Goal: Task Accomplishment & Management: Use online tool/utility

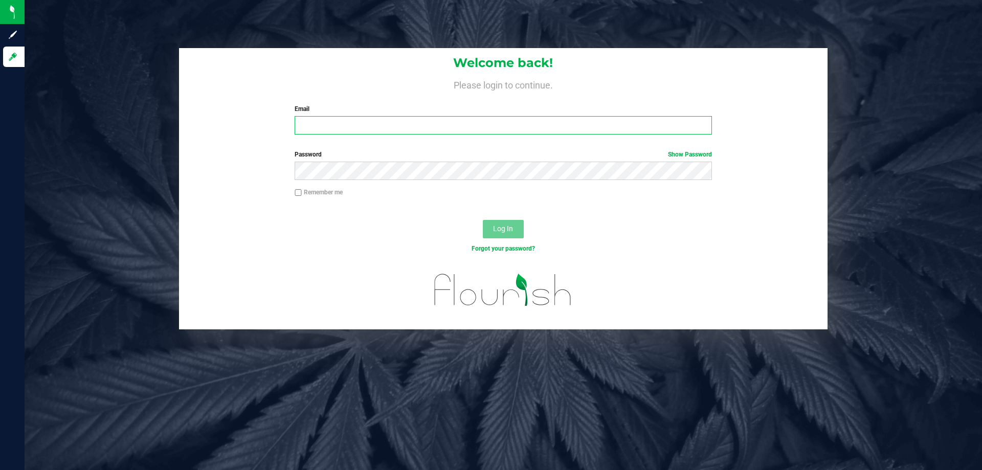
click at [334, 133] on input "Email" at bounding box center [503, 125] width 417 height 18
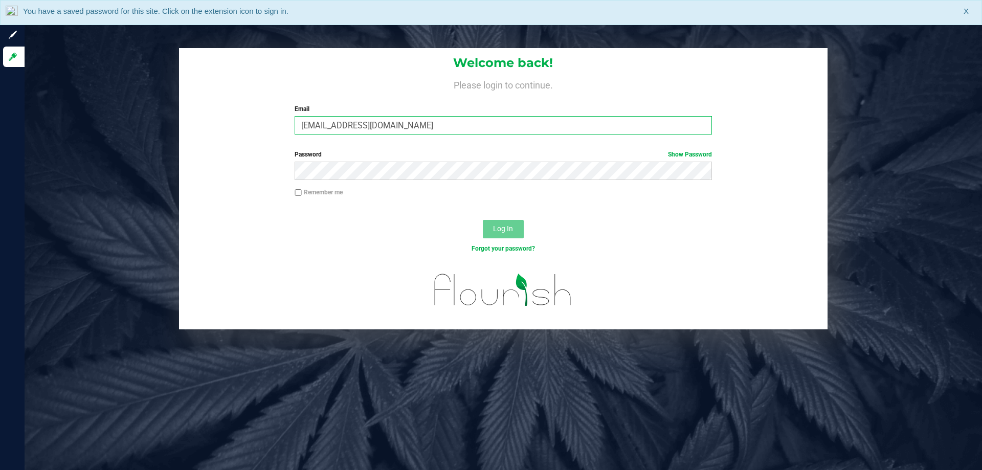
type input "[EMAIL_ADDRESS][DOMAIN_NAME]"
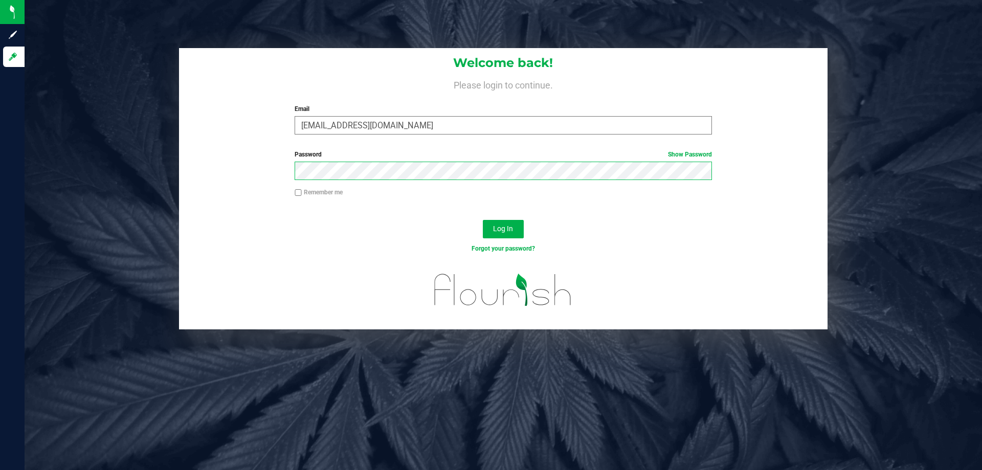
click at [483, 220] on button "Log In" at bounding box center [503, 229] width 41 height 18
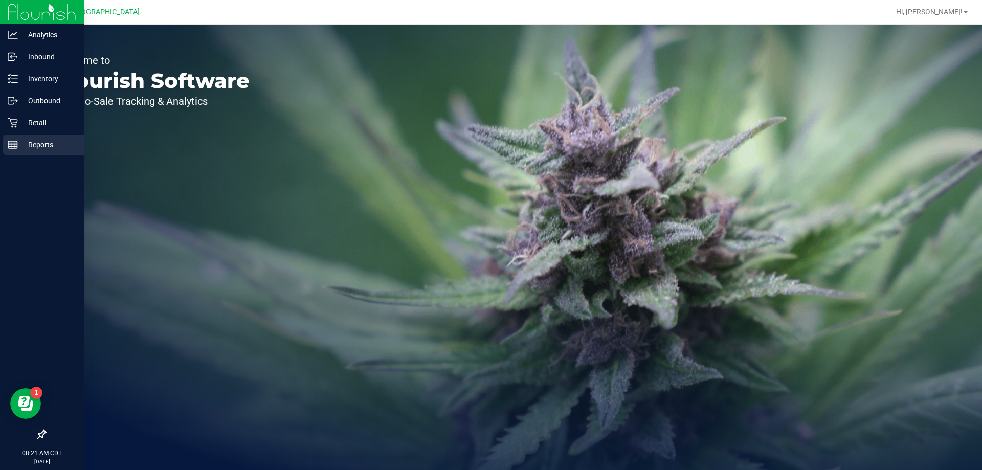
click at [41, 141] on p "Reports" at bounding box center [48, 145] width 61 height 12
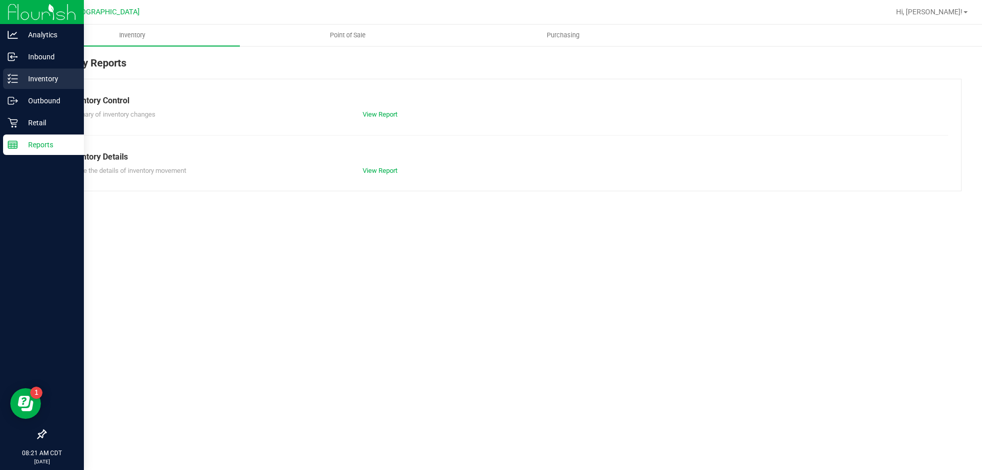
click at [38, 81] on p "Inventory" at bounding box center [48, 79] width 61 height 12
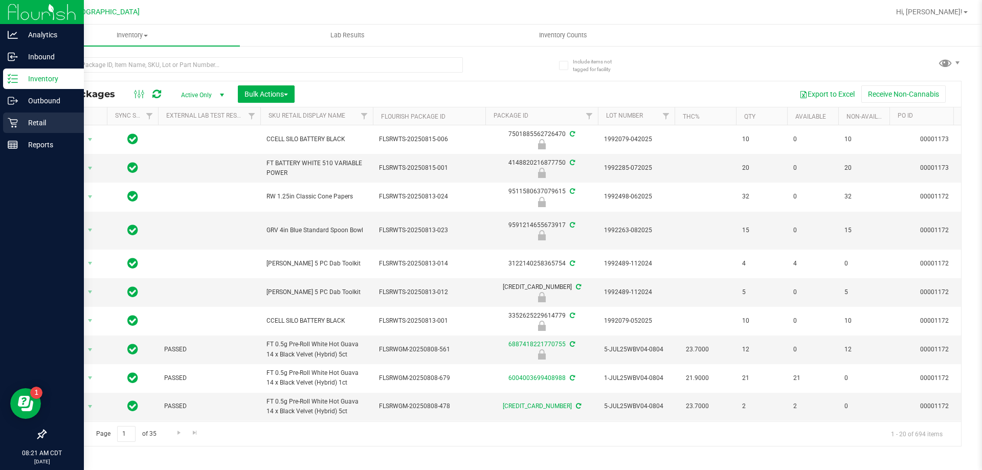
click at [42, 126] on p "Retail" at bounding box center [48, 123] width 61 height 12
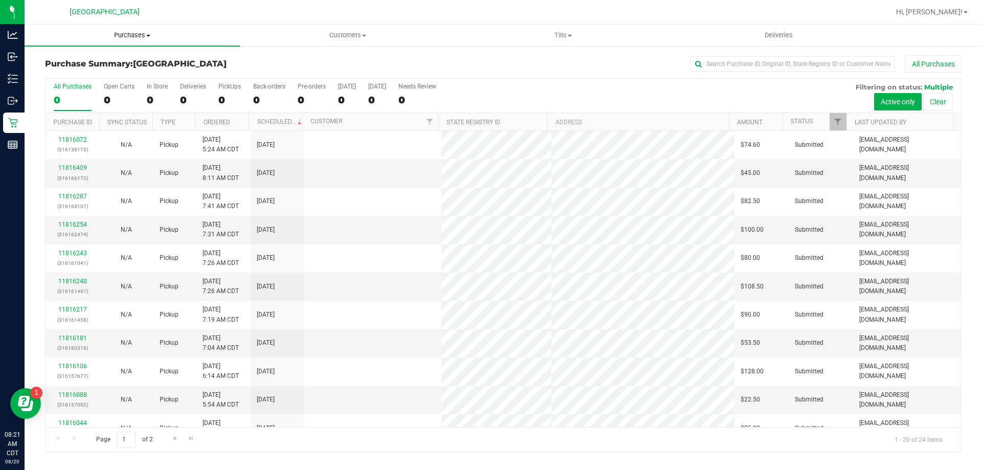
click at [130, 36] on span "Purchases" at bounding box center [132, 35] width 215 height 9
click at [112, 72] on li "Fulfillment" at bounding box center [132, 74] width 215 height 12
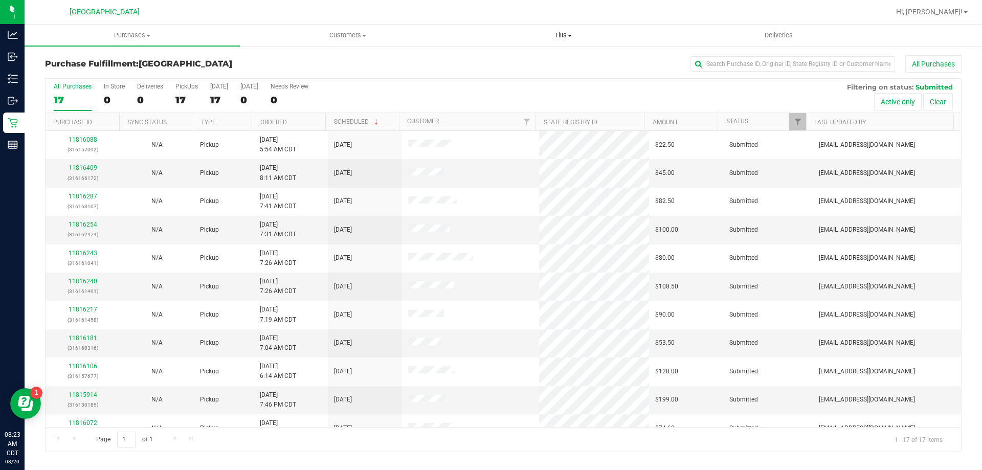
click at [555, 31] on span "Tills" at bounding box center [563, 35] width 214 height 9
click at [539, 59] on li "Manage tills" at bounding box center [562, 62] width 215 height 12
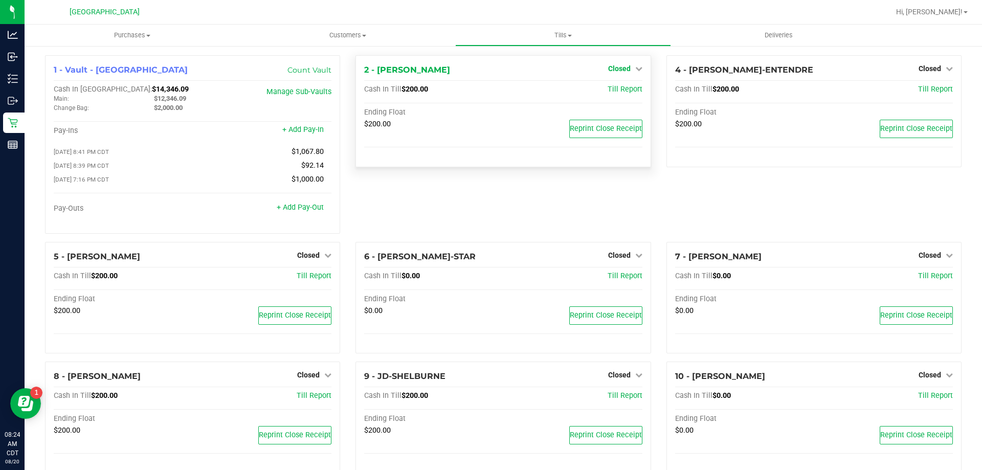
click at [613, 69] on span "Closed" at bounding box center [619, 68] width 23 height 8
click at [616, 90] on link "Open Till" at bounding box center [619, 90] width 27 height 8
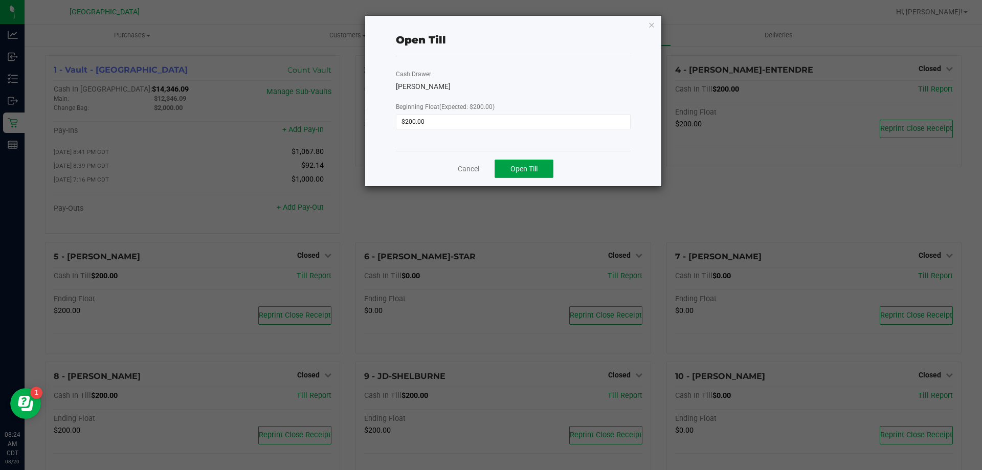
click at [516, 175] on button "Open Till" at bounding box center [524, 169] width 59 height 18
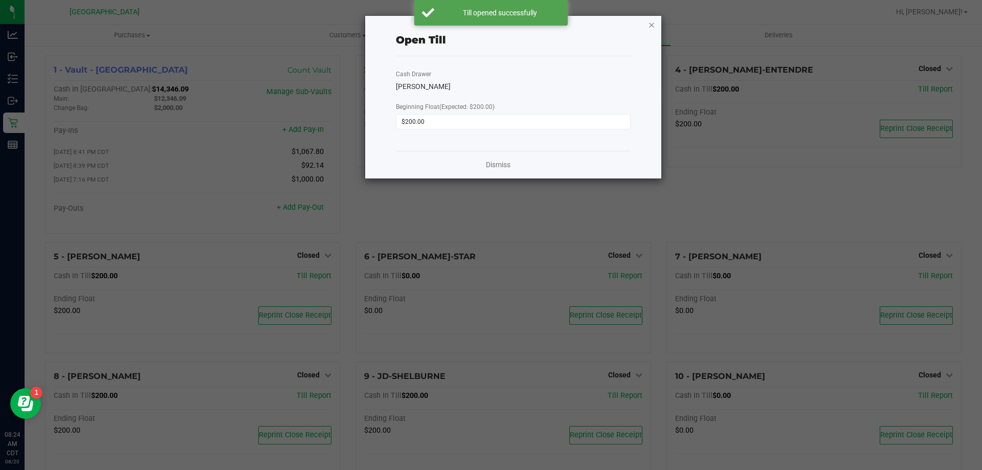
click at [651, 25] on icon "button" at bounding box center [651, 24] width 7 height 12
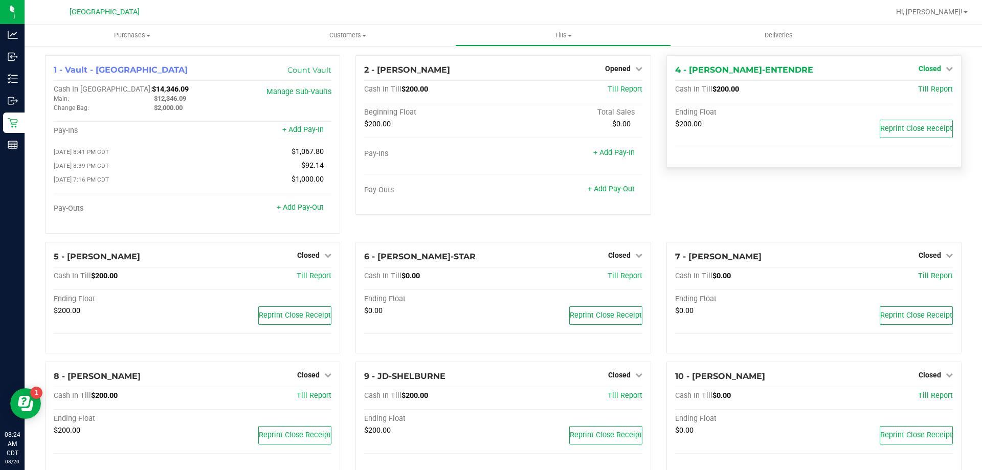
click at [928, 71] on span "Closed" at bounding box center [930, 68] width 23 height 8
click at [925, 94] on link "Open Till" at bounding box center [929, 90] width 27 height 8
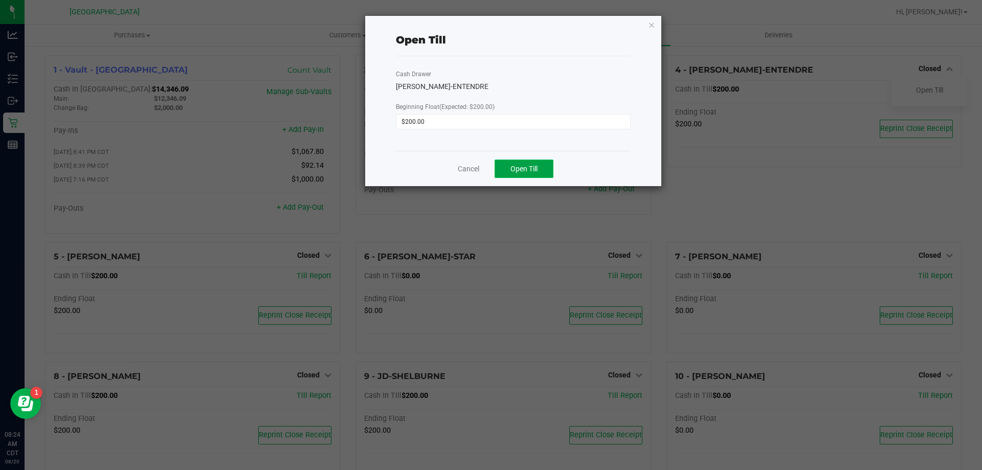
click at [534, 172] on span "Open Till" at bounding box center [524, 169] width 27 height 8
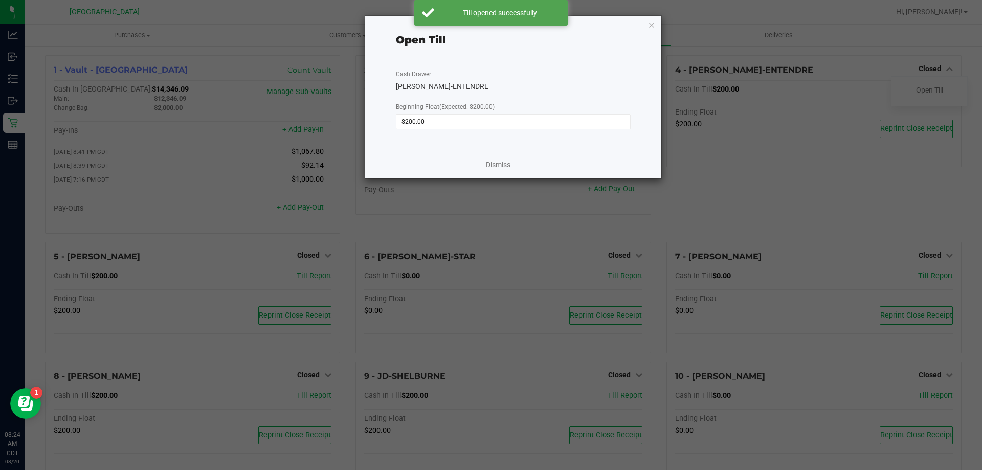
click at [500, 166] on link "Dismiss" at bounding box center [498, 165] width 25 height 11
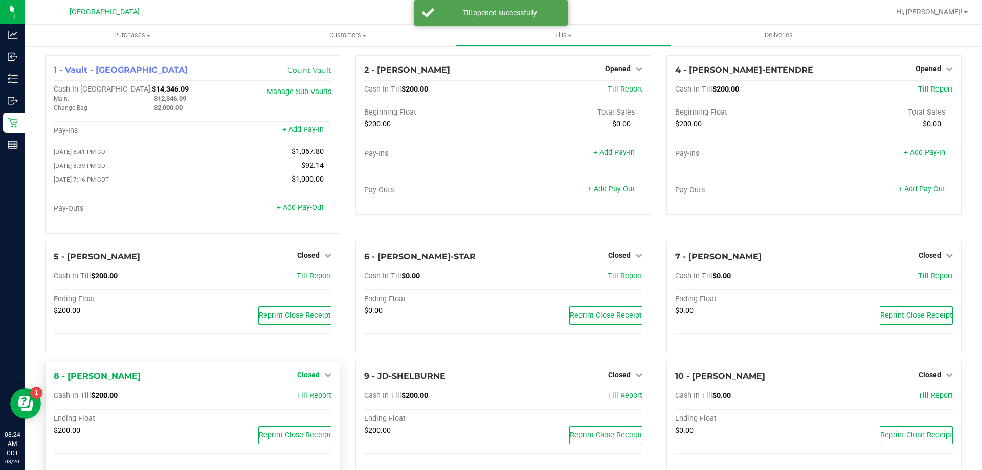
click at [312, 376] on span "Closed" at bounding box center [308, 375] width 23 height 8
click at [308, 401] on link "Open Till" at bounding box center [308, 396] width 27 height 8
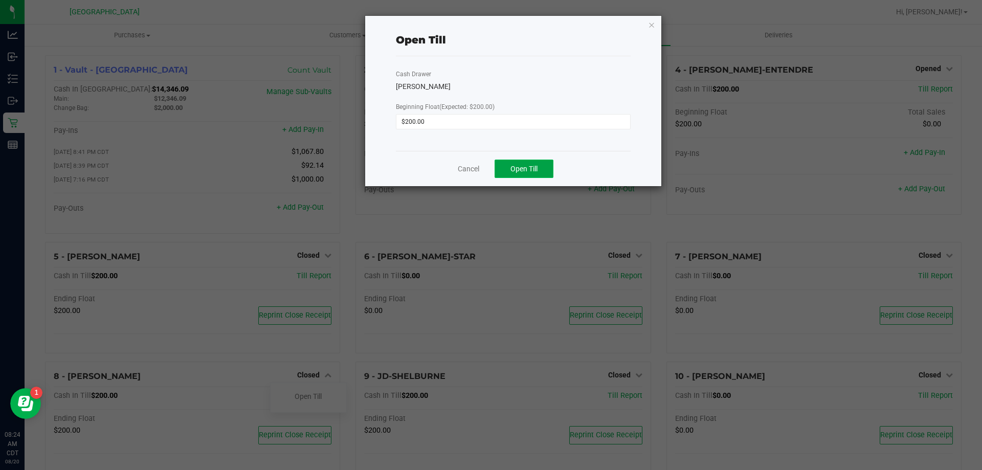
click at [547, 173] on button "Open Till" at bounding box center [524, 169] width 59 height 18
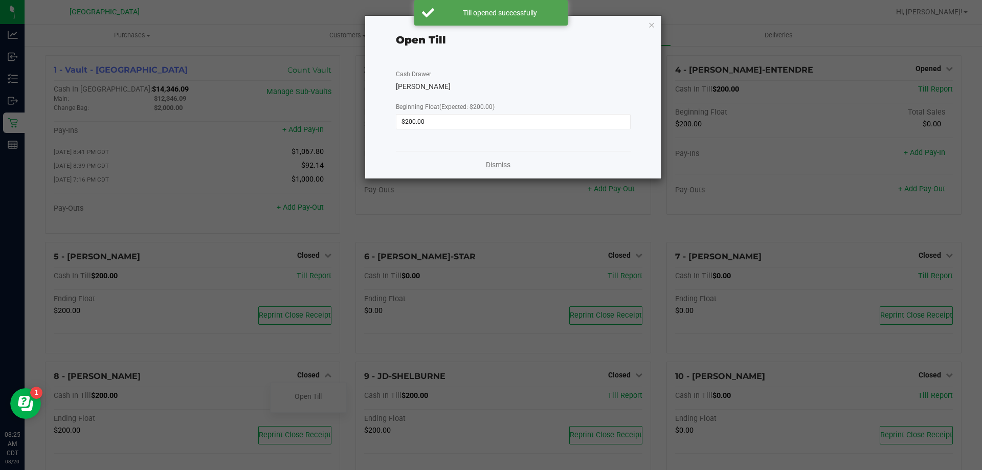
click at [491, 164] on link "Dismiss" at bounding box center [498, 165] width 25 height 11
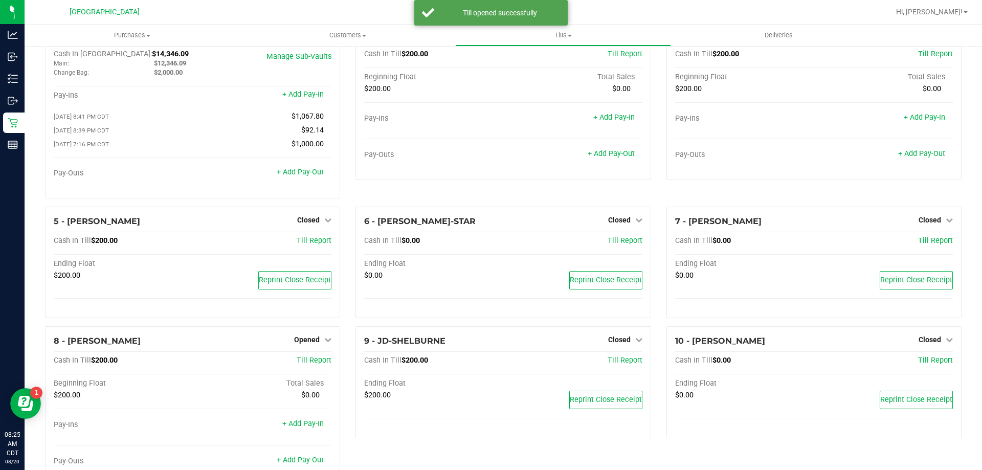
scroll to position [51, 0]
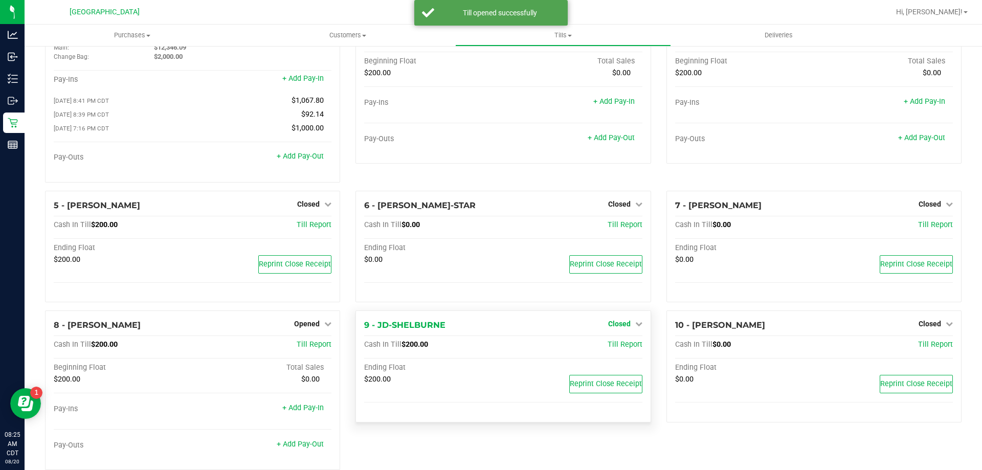
click at [626, 324] on link "Closed" at bounding box center [625, 324] width 34 height 8
click at [625, 349] on link "Open Till" at bounding box center [619, 345] width 27 height 8
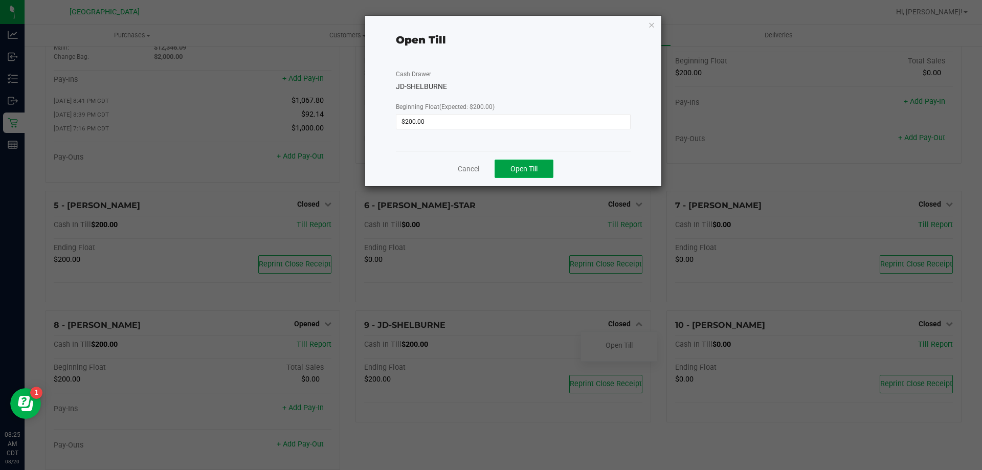
click at [525, 177] on button "Open Till" at bounding box center [524, 169] width 59 height 18
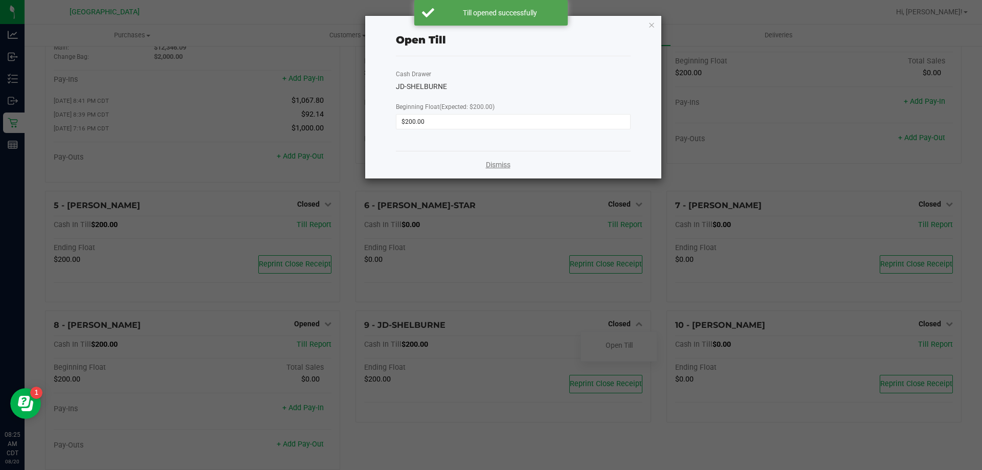
click at [494, 166] on link "Dismiss" at bounding box center [498, 165] width 25 height 11
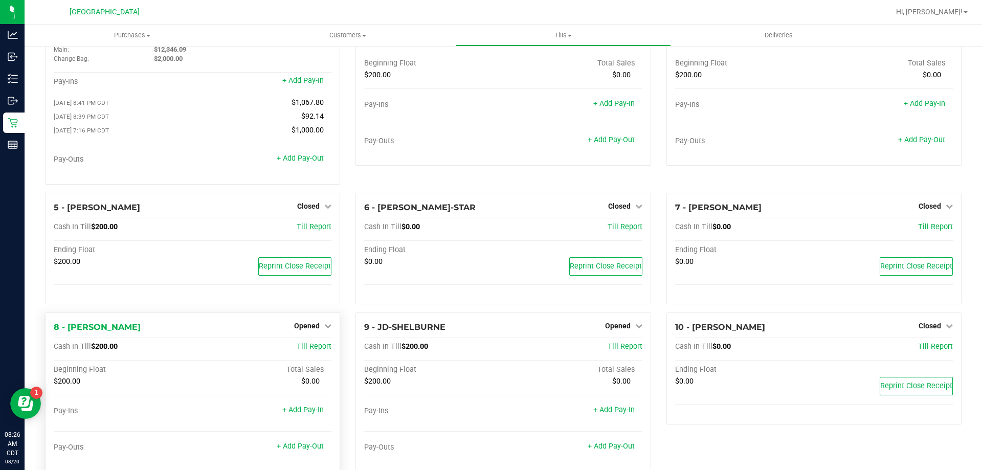
scroll to position [0, 0]
